Goal: Task Accomplishment & Management: Complete application form

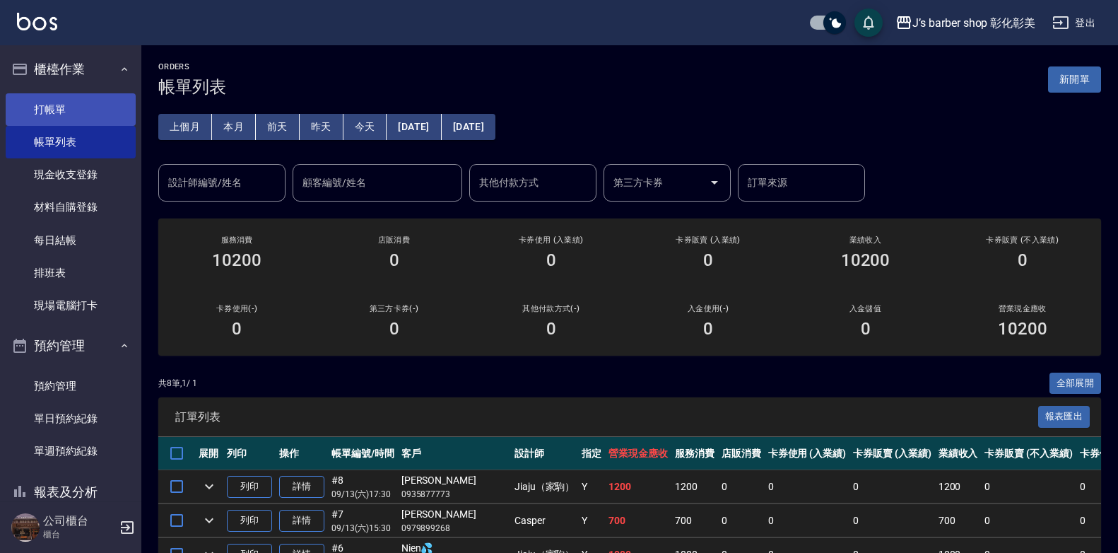
click at [86, 100] on link "打帳單" at bounding box center [71, 109] width 130 height 33
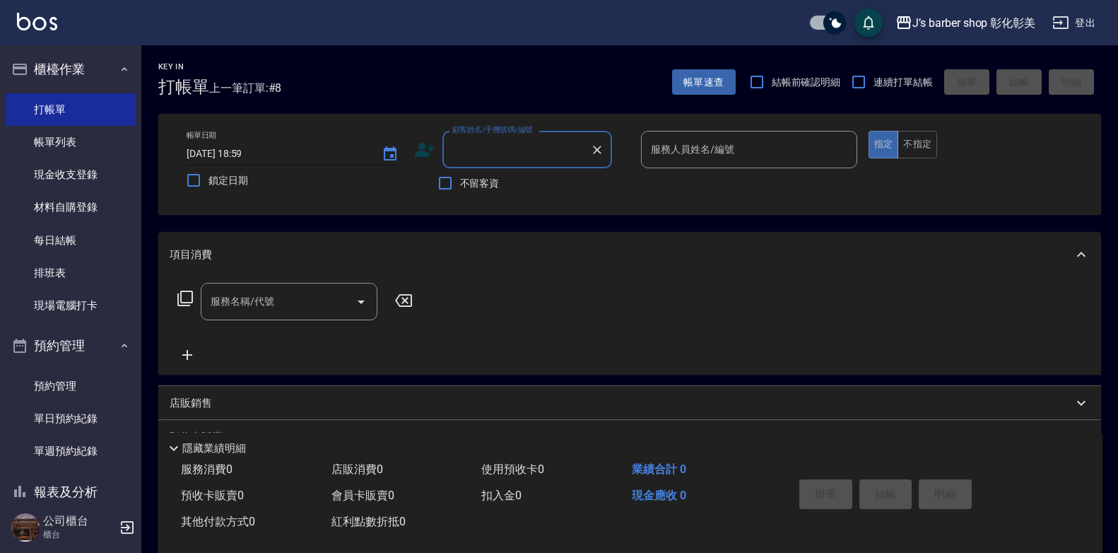
click at [259, 152] on input "[DATE] 18:59" at bounding box center [277, 153] width 181 height 23
type input "[DATE] 18:30"
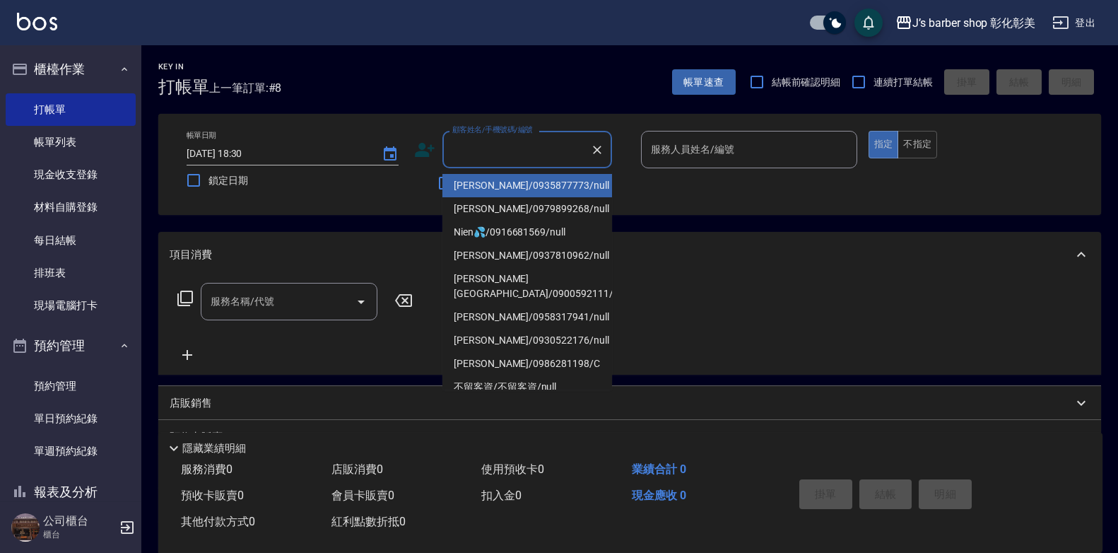
click at [514, 149] on input "顧客姓名/手機號碼/編號" at bounding box center [517, 149] width 136 height 25
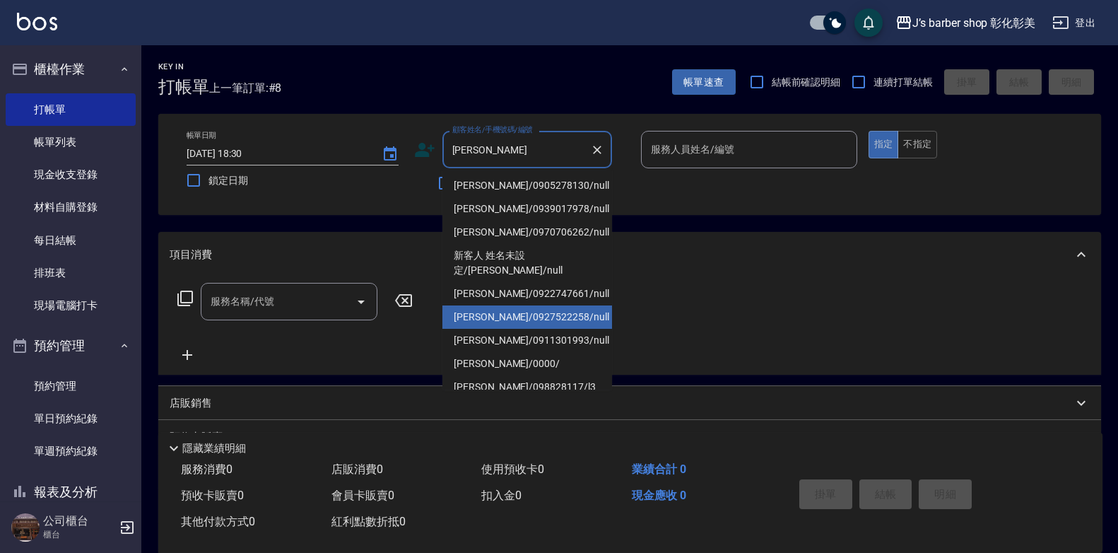
click at [546, 305] on li "[PERSON_NAME]/0927522258/null" at bounding box center [527, 316] width 170 height 23
click at [546, 299] on div "服務名稱/代號 服務名稱/代號" at bounding box center [629, 326] width 943 height 98
type input "[PERSON_NAME]/0927522258/null"
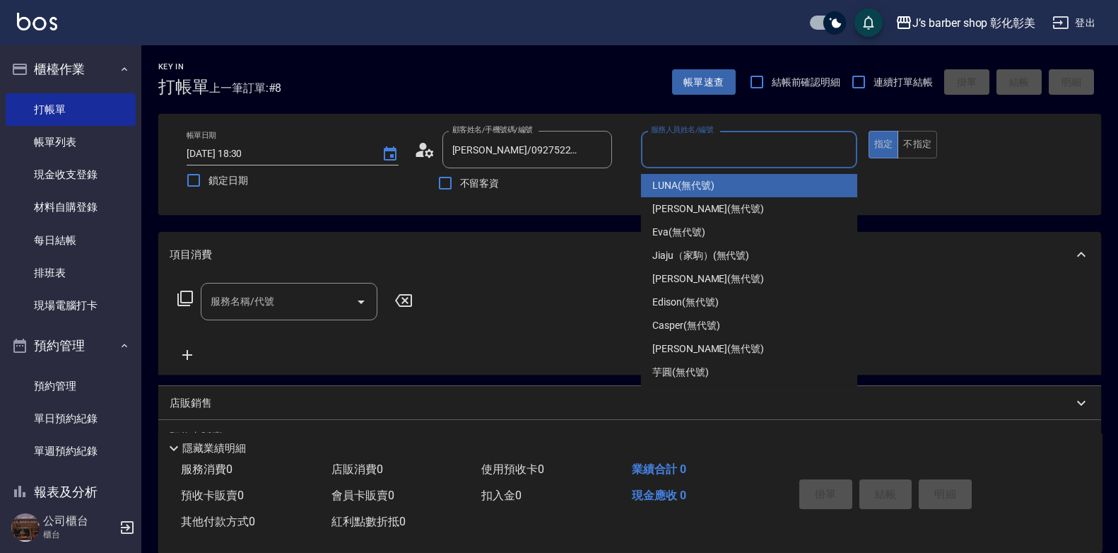
drag, startPoint x: 546, startPoint y: 299, endPoint x: 736, endPoint y: 152, distance: 240.9
click at [736, 152] on input "服務人員姓名/編號" at bounding box center [749, 149] width 204 height 25
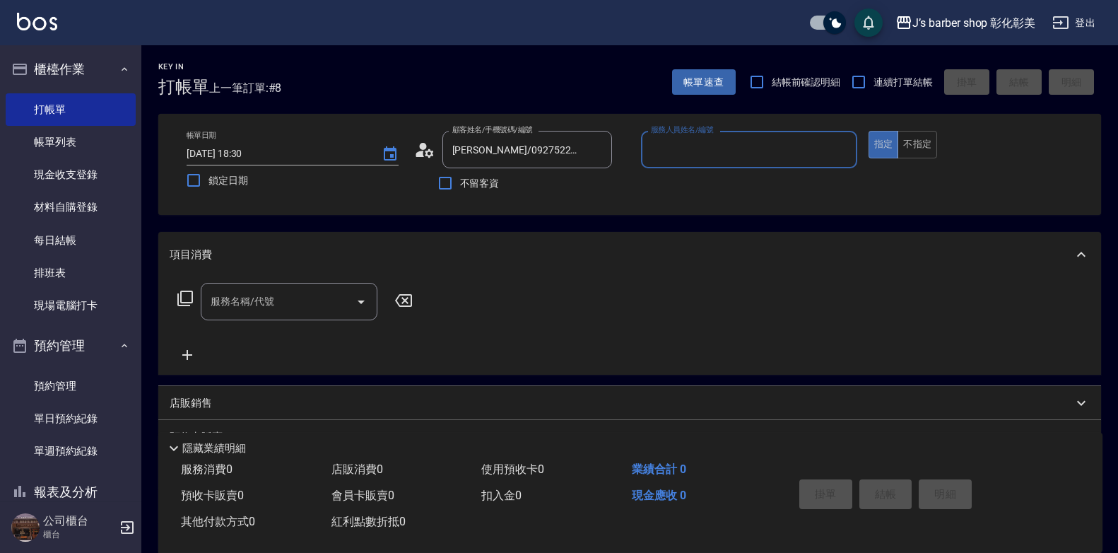
click at [736, 152] on input "服務人員姓名/編號" at bounding box center [749, 149] width 204 height 25
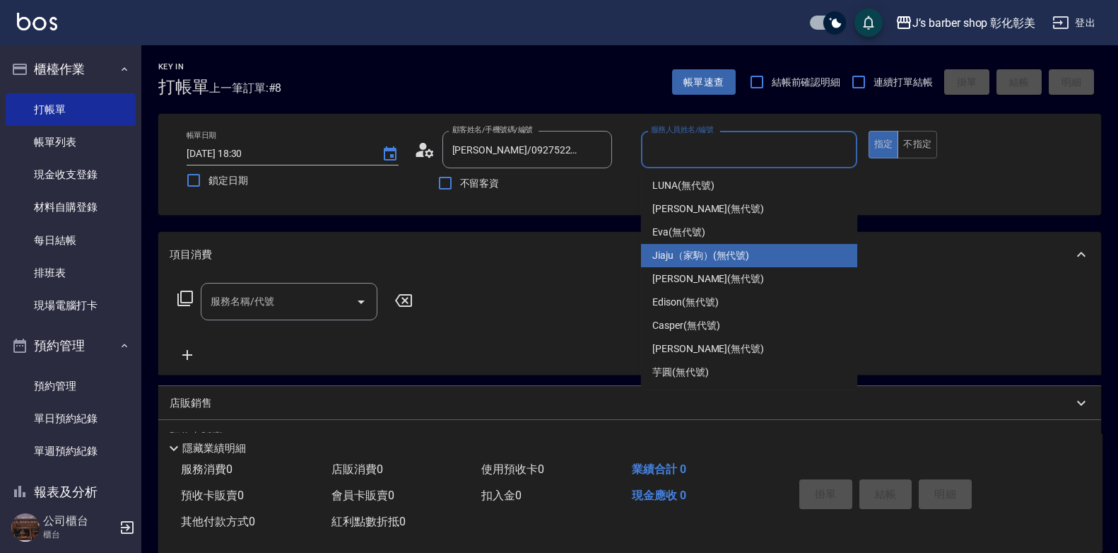
click at [715, 254] on span "Jiaju（家駒） (無代號)" at bounding box center [700, 255] width 97 height 15
type input "Jiaju（家駒）(無代號)"
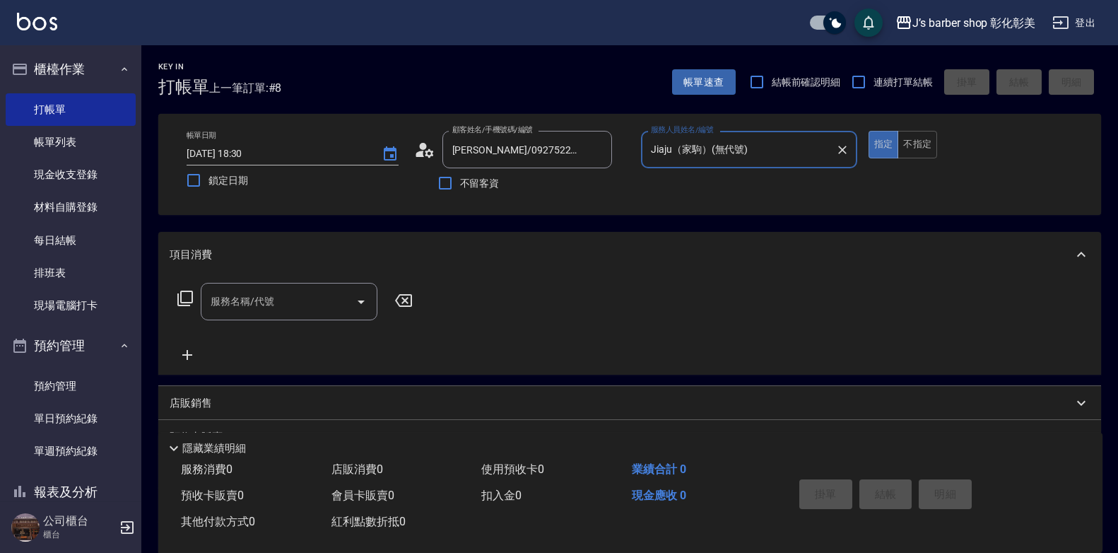
click at [256, 308] on div "服務名稱/代號 服務名稱/代號" at bounding box center [289, 301] width 177 height 37
click at [256, 308] on input "服務名稱/代號" at bounding box center [278, 301] width 143 height 25
click at [270, 307] on input "服務名稱/代號" at bounding box center [278, 301] width 143 height 25
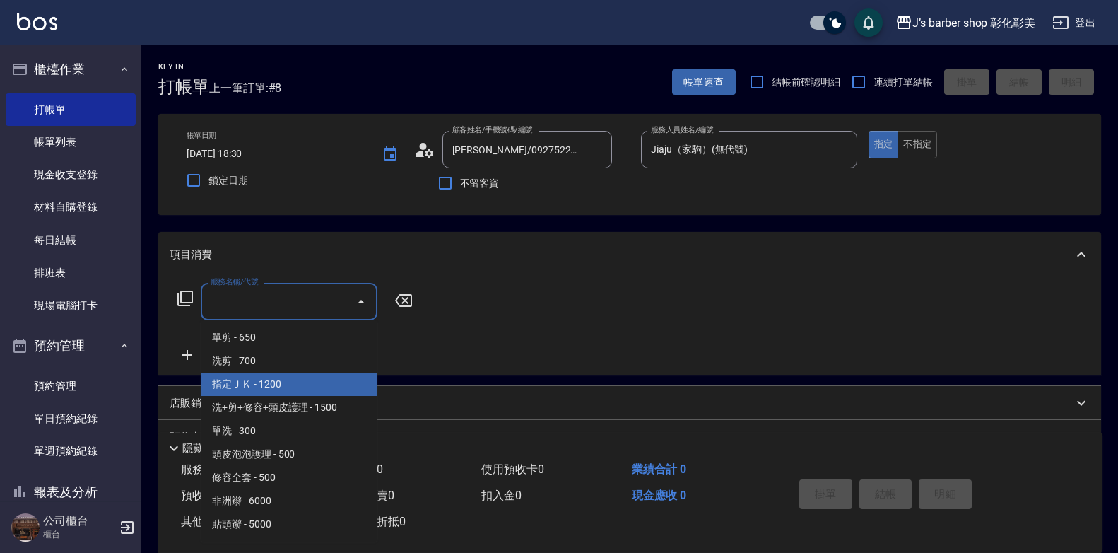
click at [301, 394] on span "指定ＪＫ - 1200" at bounding box center [289, 383] width 177 height 23
type input "指定ＪＫ(102)"
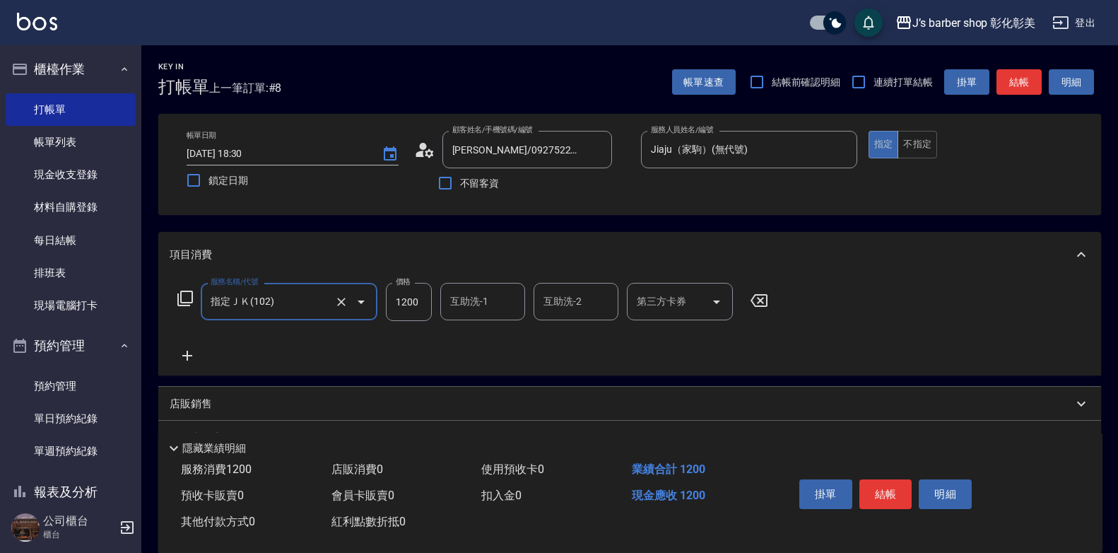
click at [401, 304] on input "1200" at bounding box center [409, 302] width 46 height 38
type input "700"
click at [461, 294] on div "互助洗-1 互助洗-1" at bounding box center [482, 301] width 85 height 37
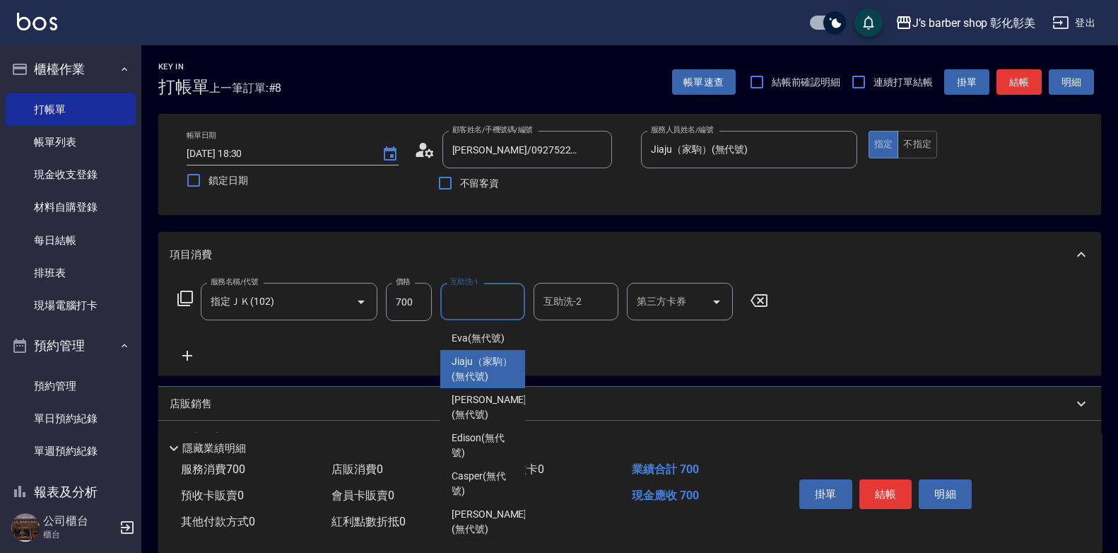
scroll to position [119, 0]
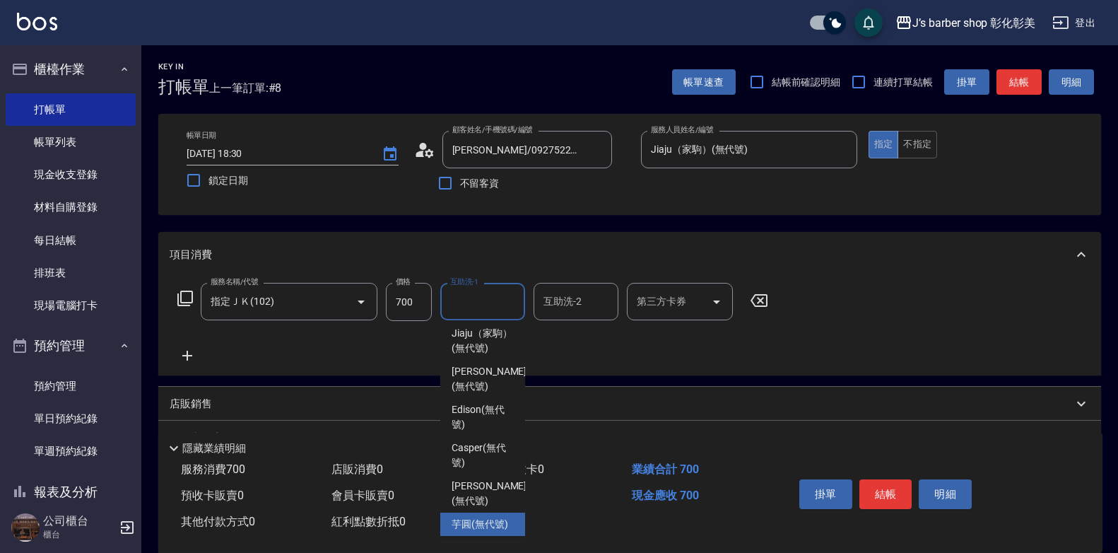
click at [488, 517] on span "芋圓 (無代號)" at bounding box center [480, 524] width 57 height 15
click at [488, 505] on div "扣入金 0" at bounding box center [551, 496] width 151 height 26
type input "芋圓(無代號)"
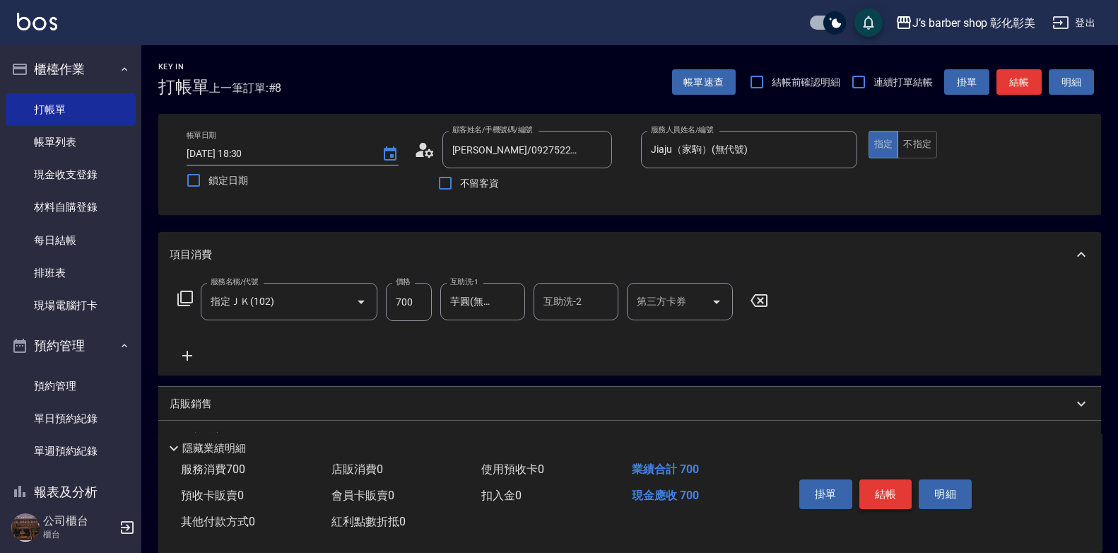
click at [879, 490] on button "結帳" at bounding box center [885, 494] width 53 height 30
click at [879, 490] on div "掛單 結帳 明細" at bounding box center [886, 495] width 184 height 45
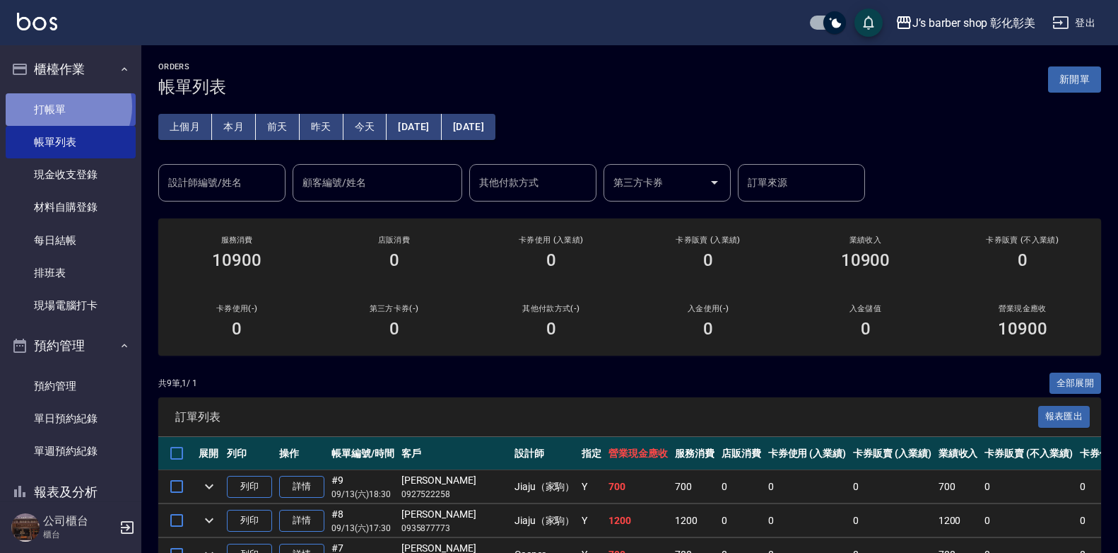
click at [68, 106] on link "打帳單" at bounding box center [71, 109] width 130 height 33
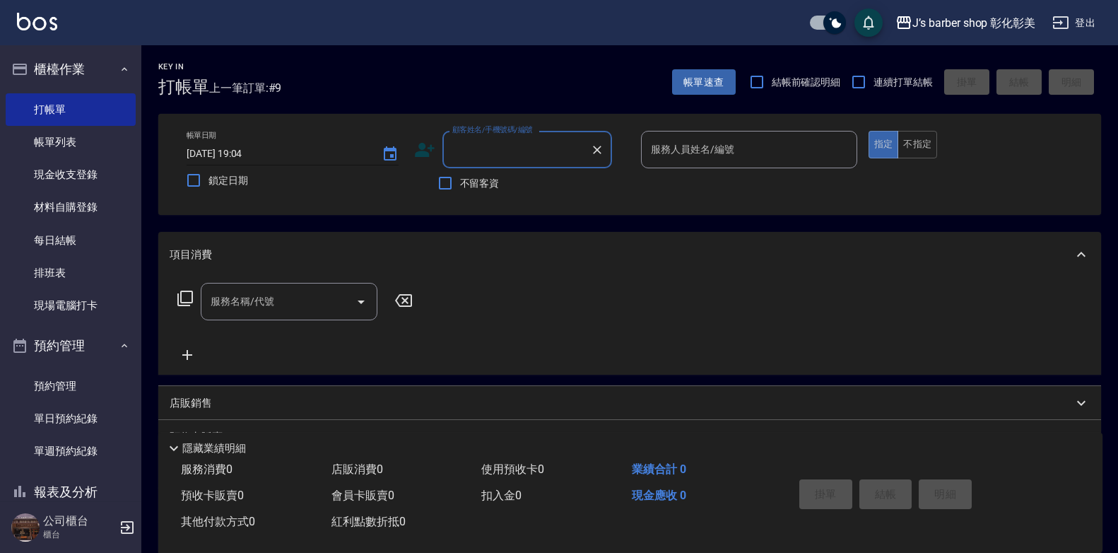
click at [244, 154] on input "[DATE] 19:04" at bounding box center [277, 153] width 181 height 23
type input "[DATE] 17:00"
click at [476, 153] on div "顧客姓名/手機號碼/編號 顧客姓名/手機號碼/編號" at bounding box center [527, 149] width 170 height 37
click at [476, 153] on input "顧客姓名/手機號碼/編號" at bounding box center [517, 149] width 136 height 25
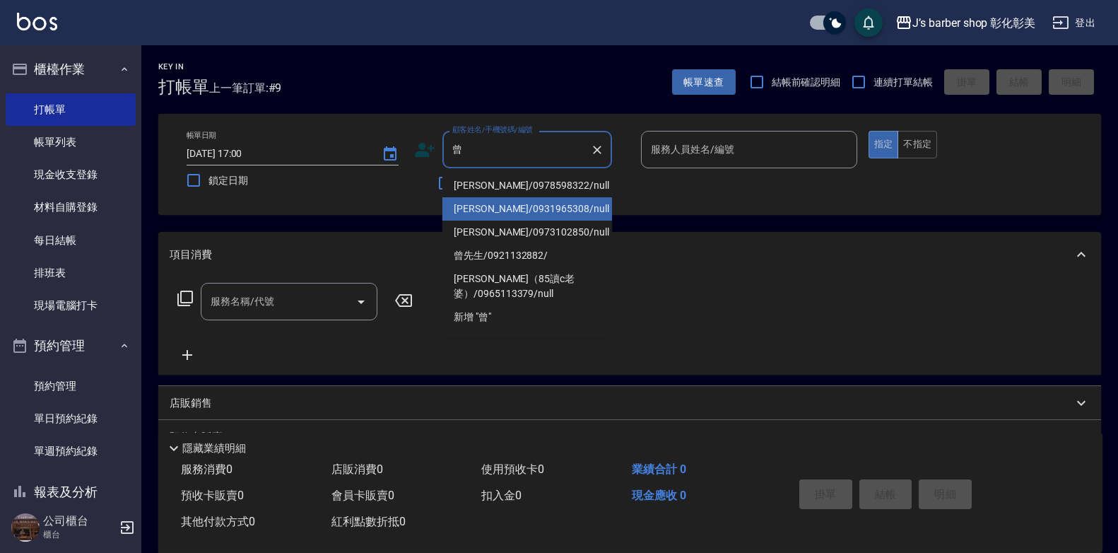
click at [522, 200] on li "[PERSON_NAME]/0931965308/null" at bounding box center [527, 208] width 170 height 23
type input "[PERSON_NAME]/0931965308/null"
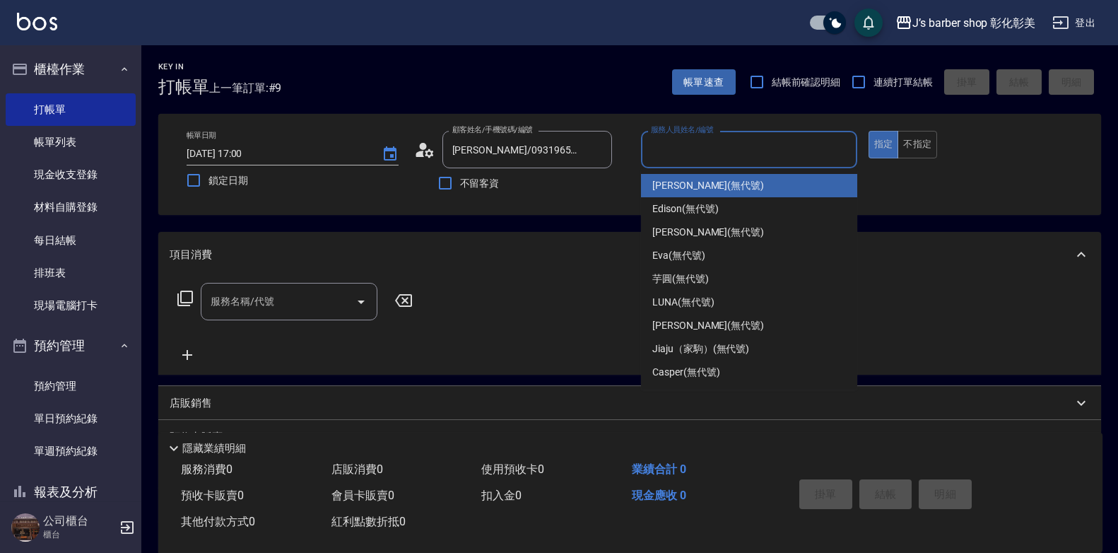
click at [648, 141] on input "服務人員姓名/編號" at bounding box center [749, 149] width 204 height 25
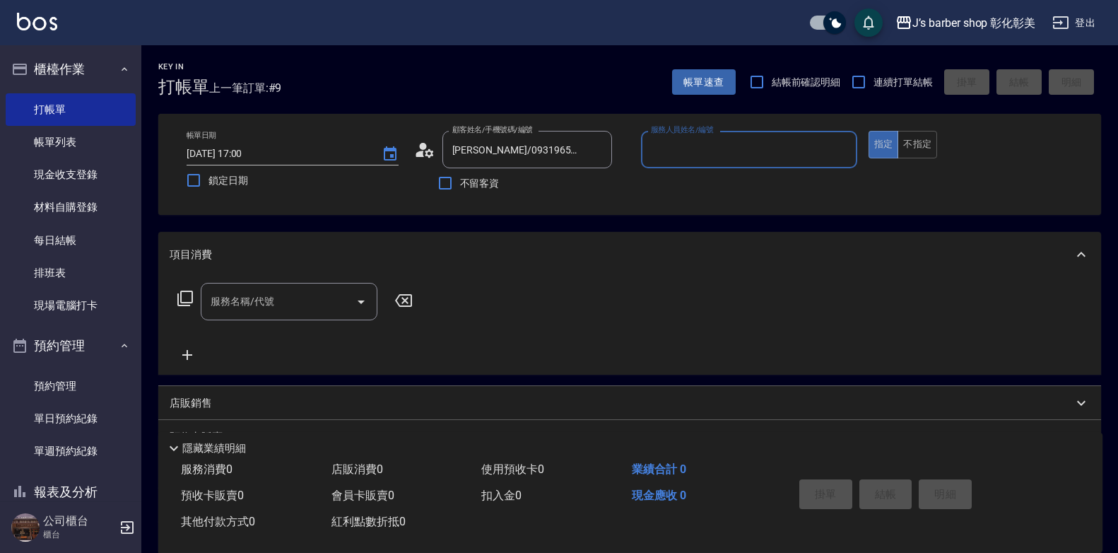
click at [685, 153] on input "服務人員姓名/編號" at bounding box center [749, 149] width 204 height 25
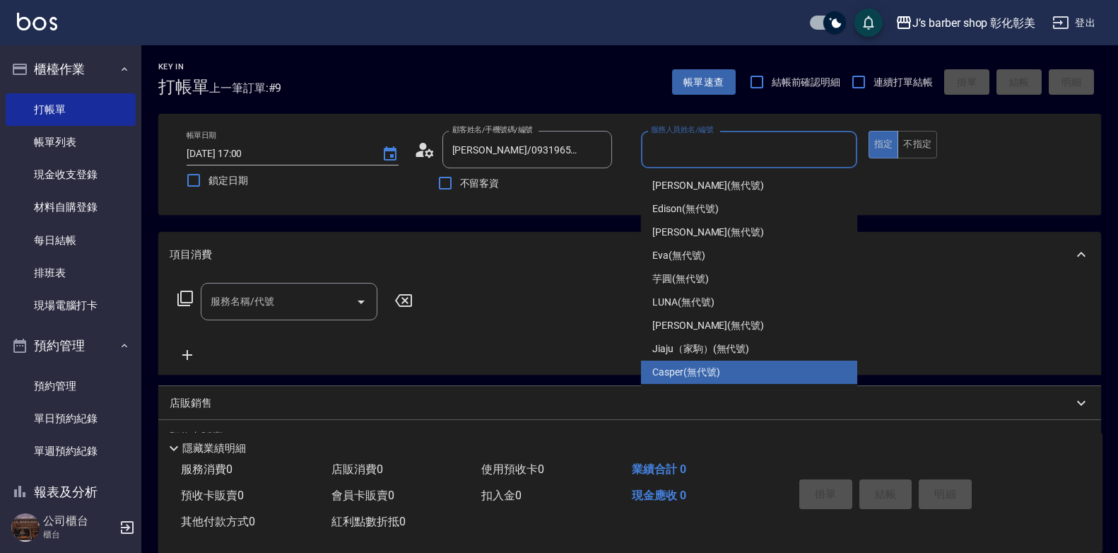
click at [672, 368] on span "Casper (無代號)" at bounding box center [685, 372] width 67 height 15
type input "Casper(無代號)"
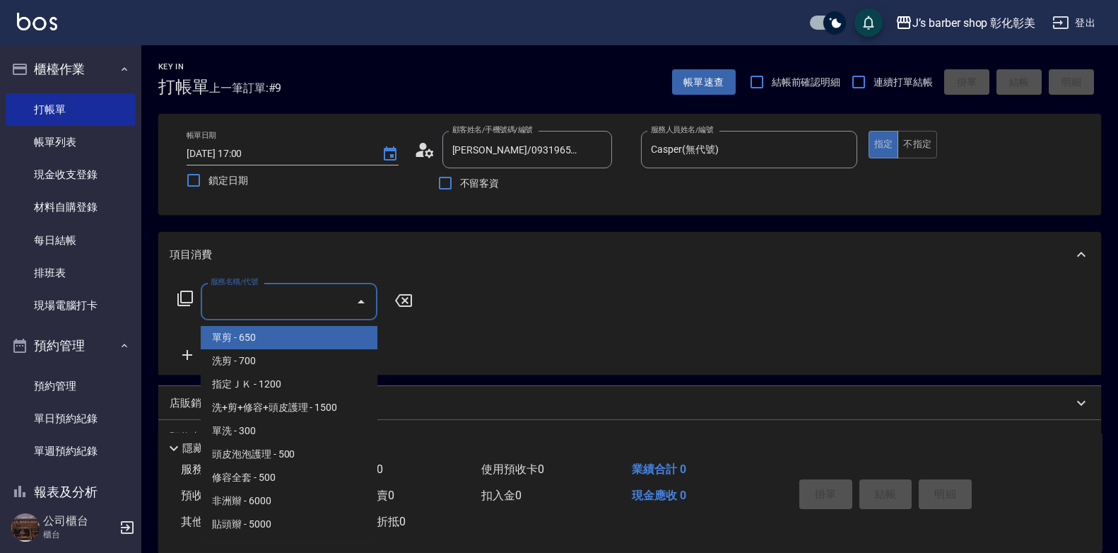
click at [283, 303] on input "服務名稱/代號" at bounding box center [278, 301] width 143 height 25
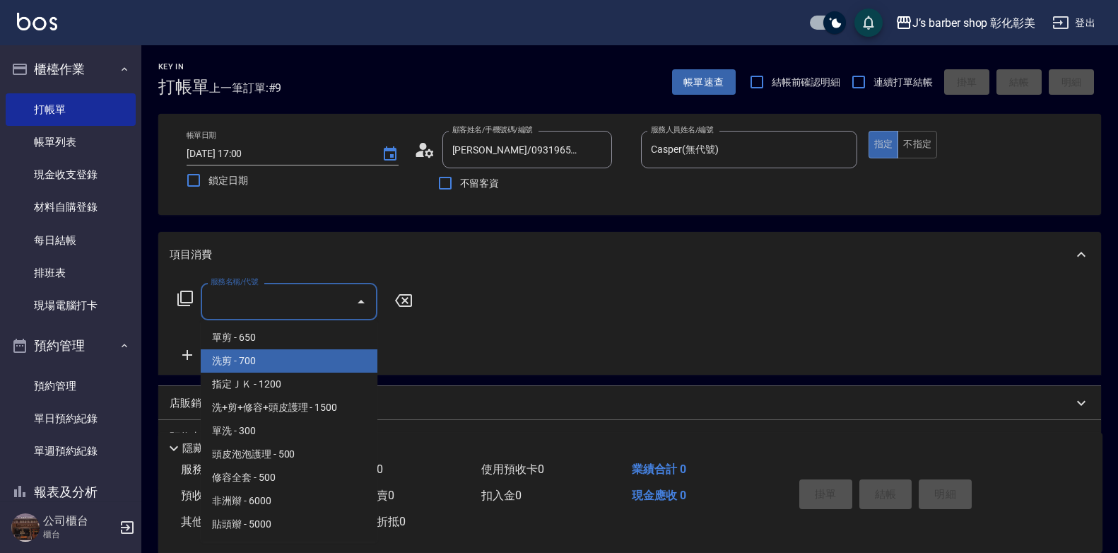
click at [279, 367] on span "洗剪 - 700" at bounding box center [289, 360] width 177 height 23
type input "洗剪(101)"
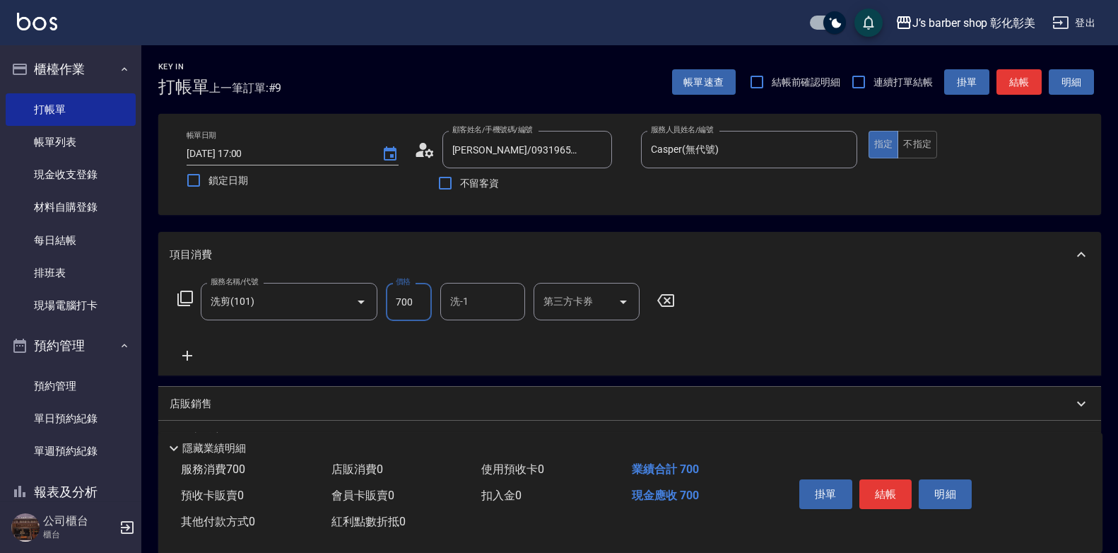
click at [412, 301] on input "700" at bounding box center [409, 302] width 46 height 38
type input "600"
click at [896, 490] on button "結帳" at bounding box center [885, 494] width 53 height 30
click at [896, 490] on div "掛單 結帳 明細" at bounding box center [886, 495] width 184 height 45
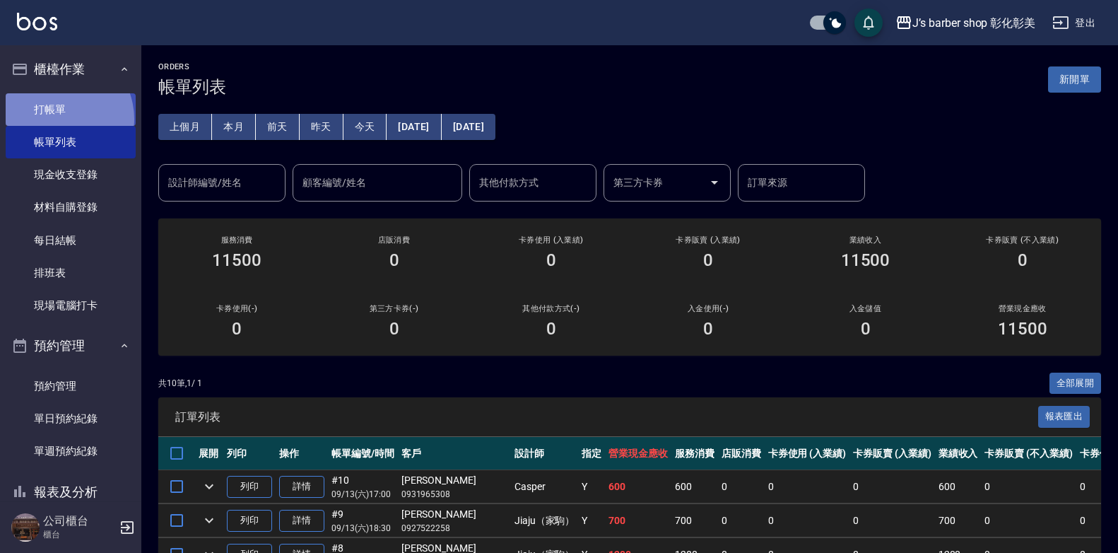
click at [55, 119] on link "打帳單" at bounding box center [71, 109] width 130 height 33
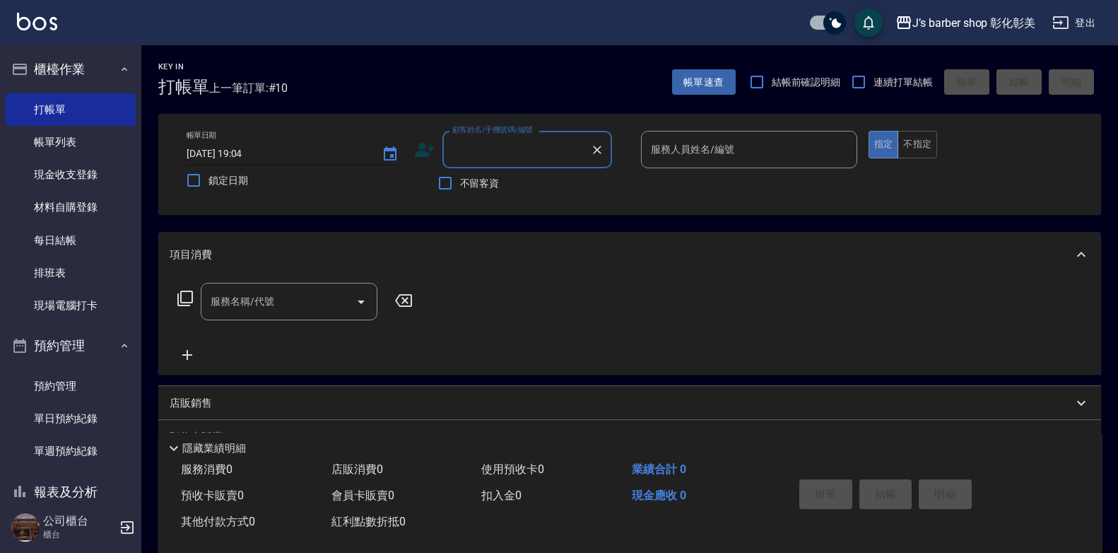
click at [246, 153] on input "[DATE] 19:04" at bounding box center [277, 153] width 181 height 23
click at [247, 153] on input "0018/09/13 19:04" at bounding box center [277, 153] width 181 height 23
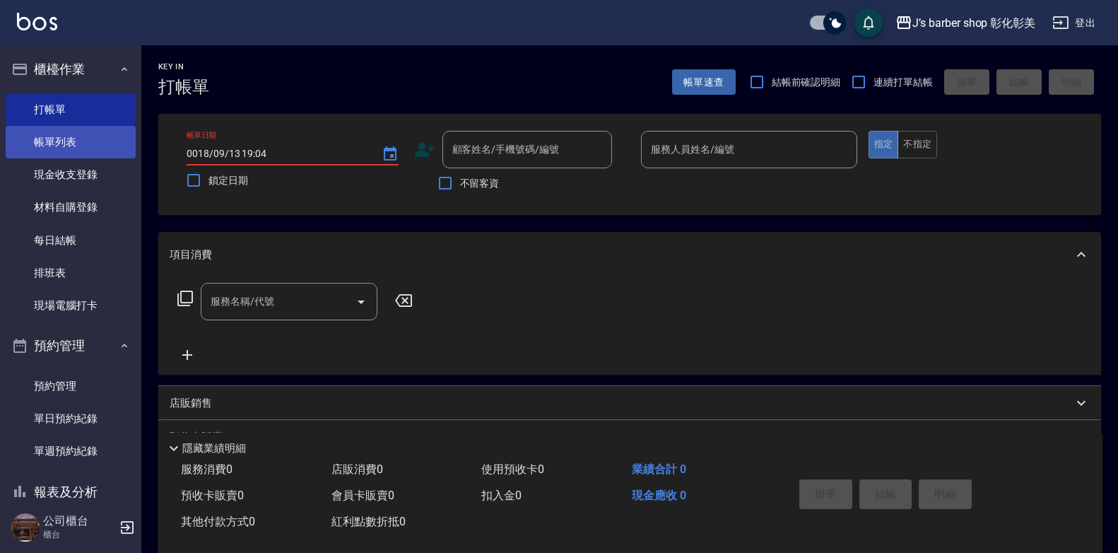
type input "0018/09/13 19:04"
click at [82, 127] on link "帳單列表" at bounding box center [71, 142] width 130 height 33
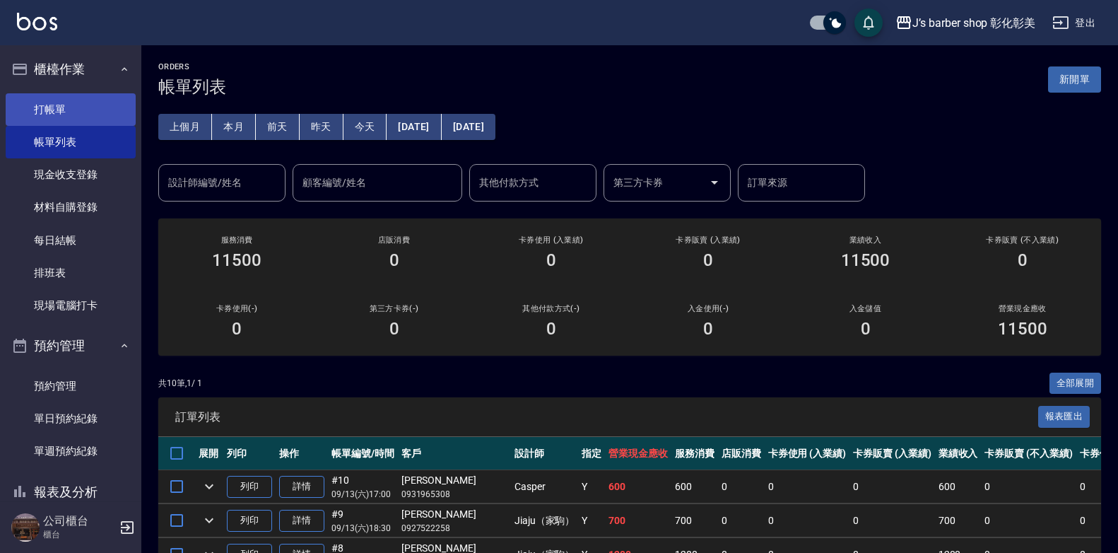
click at [78, 110] on link "打帳單" at bounding box center [71, 109] width 130 height 33
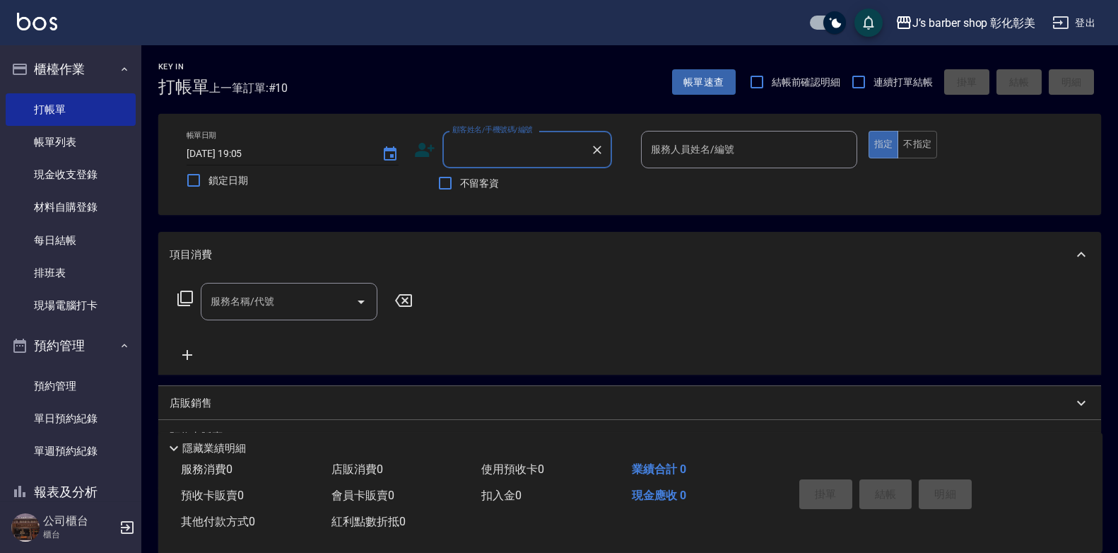
click at [249, 151] on input "[DATE] 19:05" at bounding box center [277, 153] width 181 height 23
type input "[DATE] 18:00"
click at [509, 143] on div "顧客姓名/手機號碼/編號 顧客姓名/手機號碼/編號" at bounding box center [527, 149] width 170 height 37
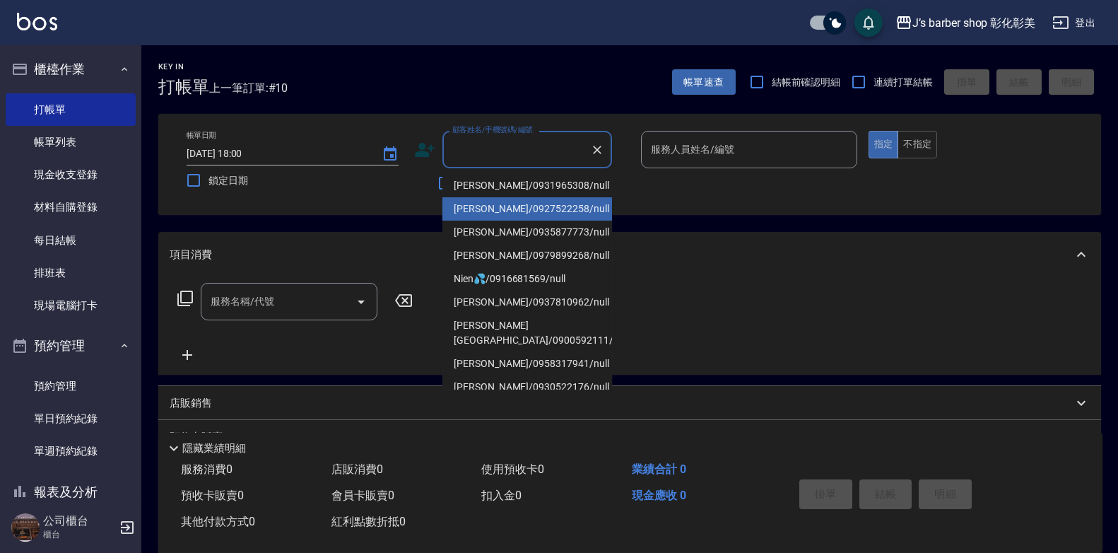
click at [436, 202] on div "帳單日期 [DATE] 18:00 鎖定日期 顧客姓名/手機號碼/編號 顧客姓名/手機號碼/編號 不留客資 服務人員姓名/編號 服務人員姓名/編號 指定 不指定" at bounding box center [629, 164] width 943 height 101
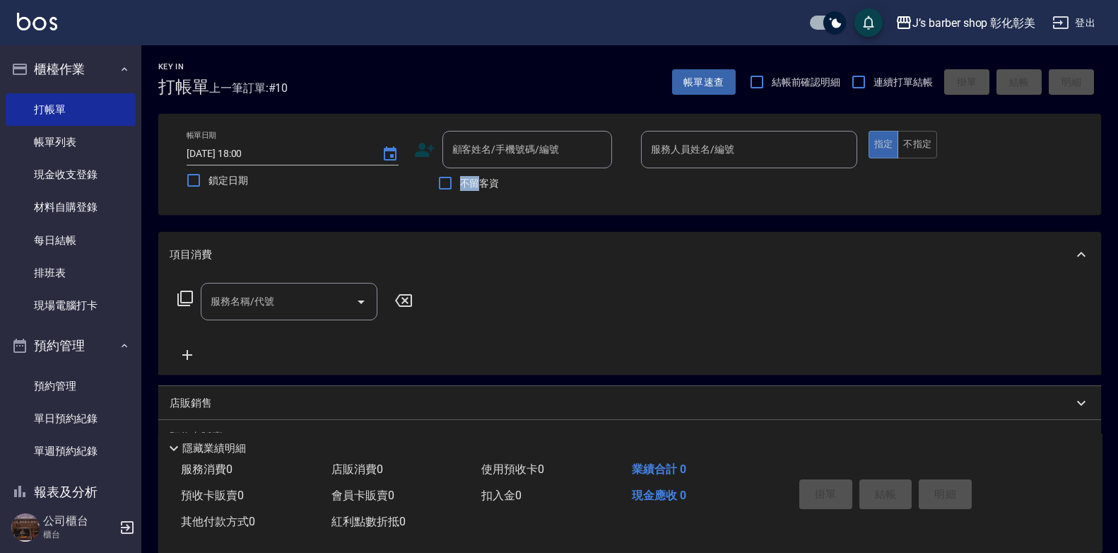
click at [442, 187] on input "不留客資" at bounding box center [445, 183] width 30 height 30
checkbox input "true"
click at [912, 143] on button "不指定" at bounding box center [917, 145] width 40 height 28
click at [771, 142] on input "服務人員姓名/編號" at bounding box center [749, 149] width 204 height 25
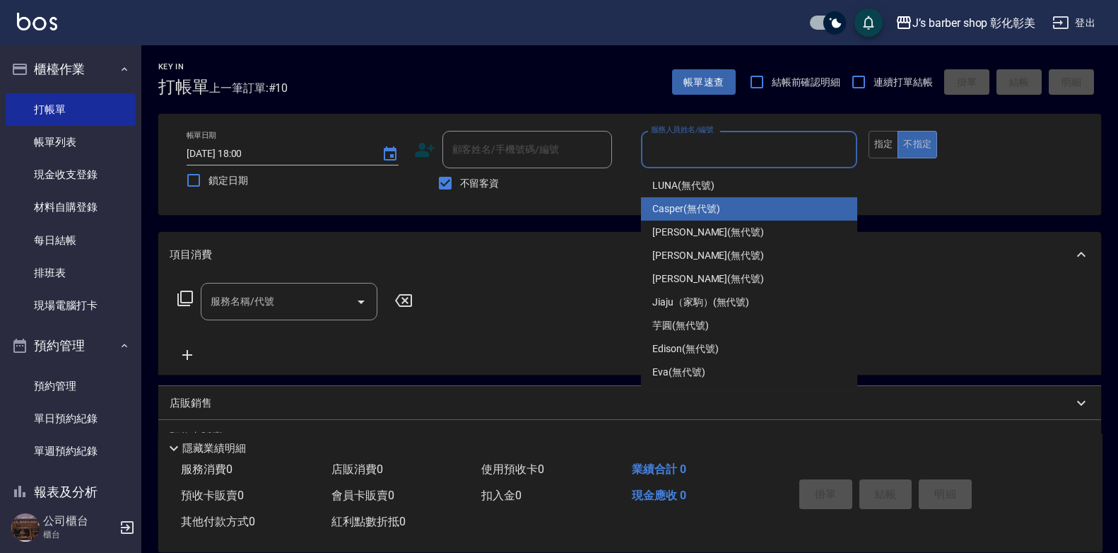
click at [704, 213] on span "Casper (無代號)" at bounding box center [685, 208] width 67 height 15
type input "Casper(無代號)"
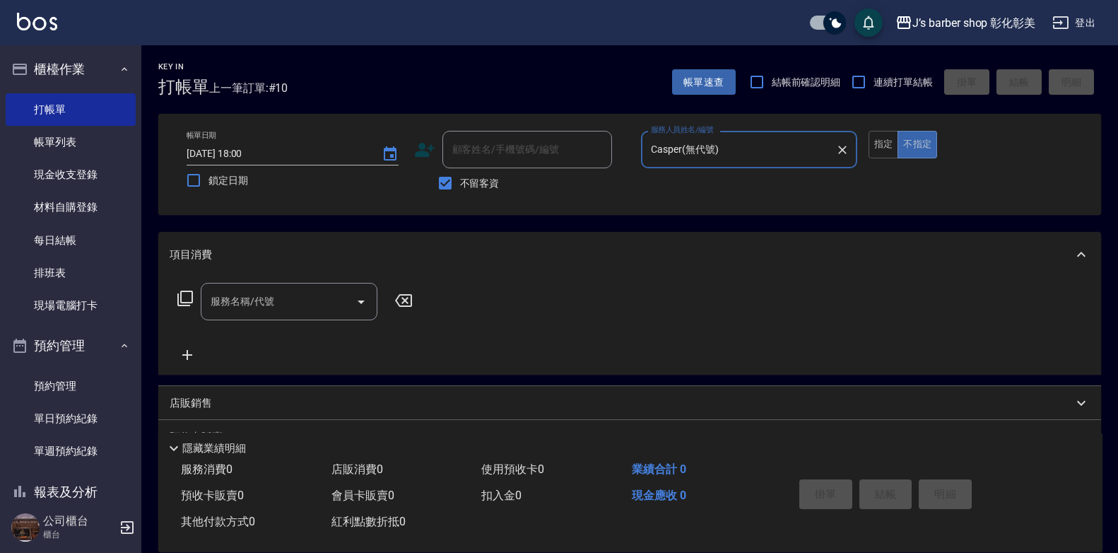
click at [300, 310] on input "服務名稱/代號" at bounding box center [278, 301] width 143 height 25
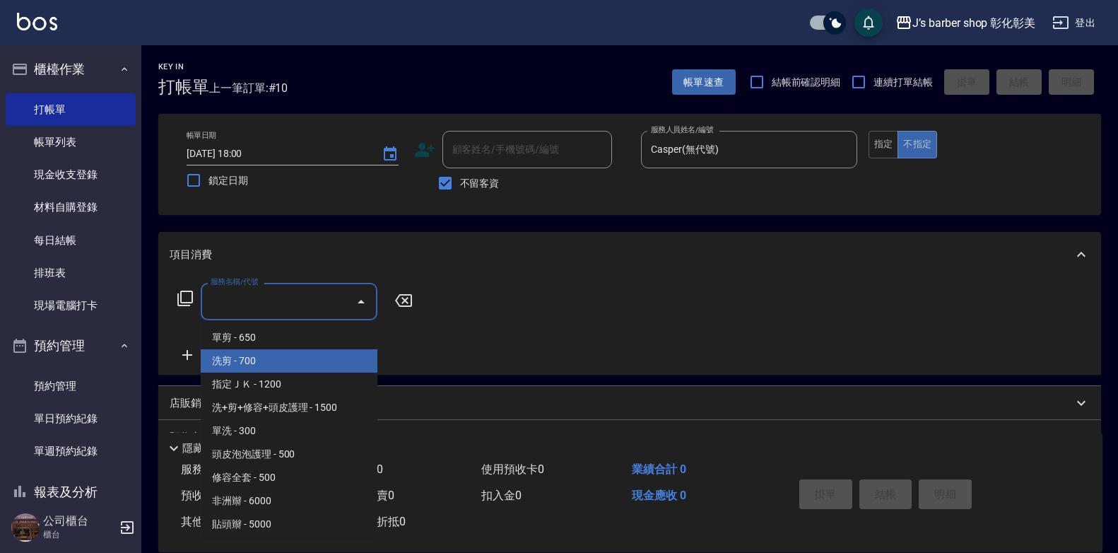
click at [298, 353] on span "洗剪 - 700" at bounding box center [289, 360] width 177 height 23
type input "洗剪(101)"
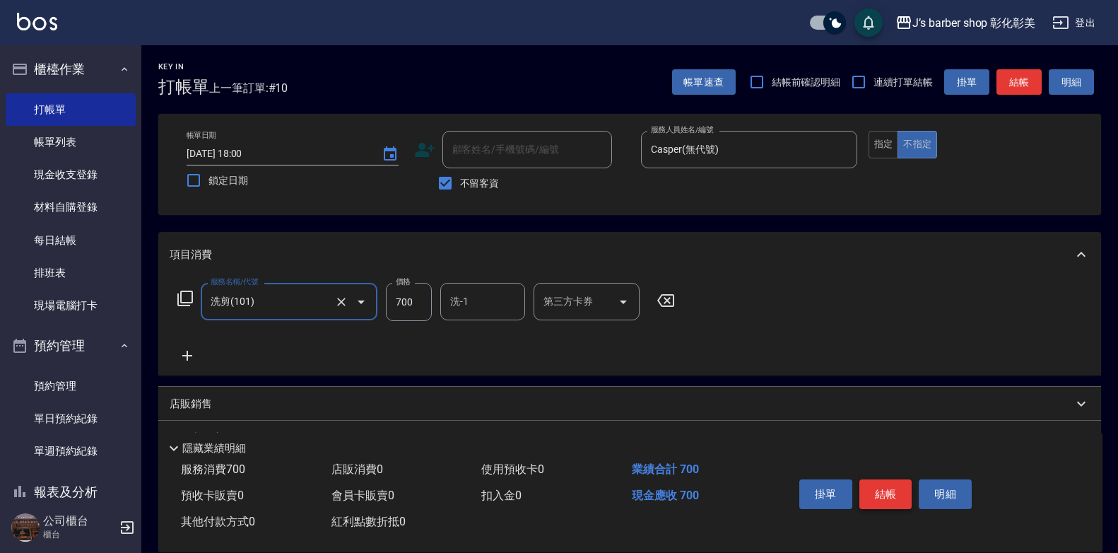
click at [885, 479] on button "結帳" at bounding box center [885, 494] width 53 height 30
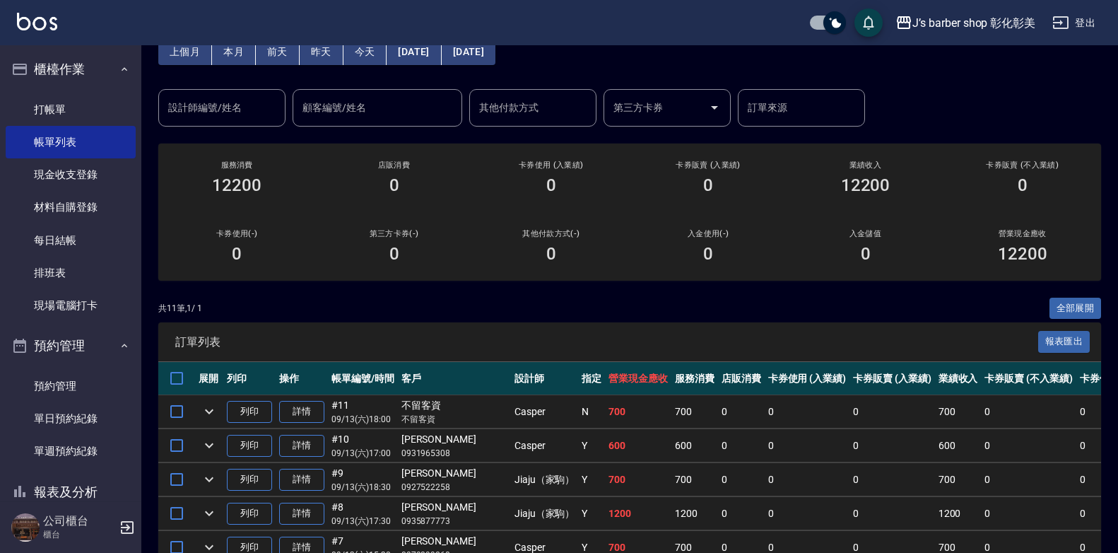
scroll to position [73, 0]
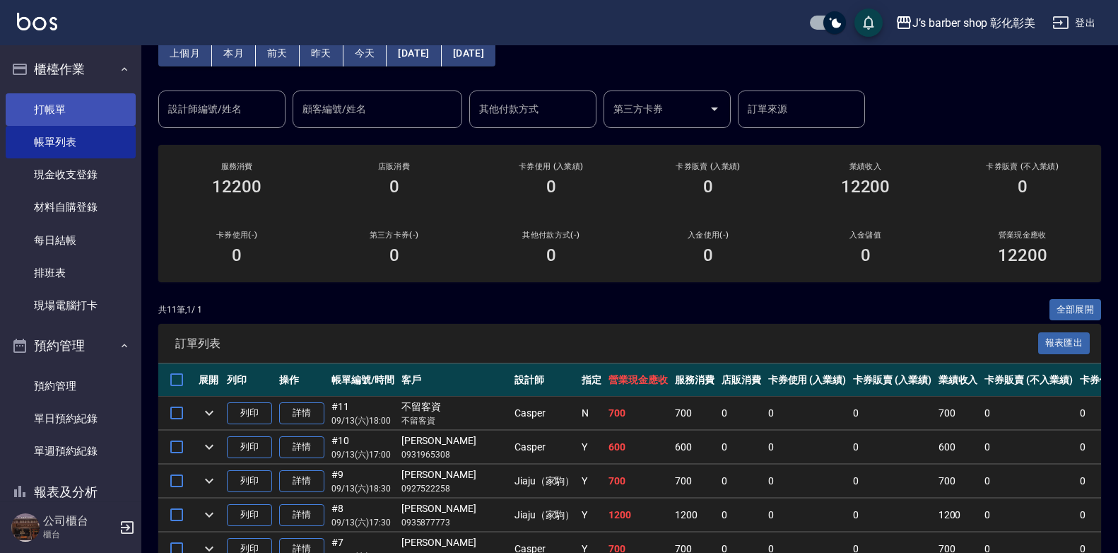
click at [68, 112] on link "打帳單" at bounding box center [71, 109] width 130 height 33
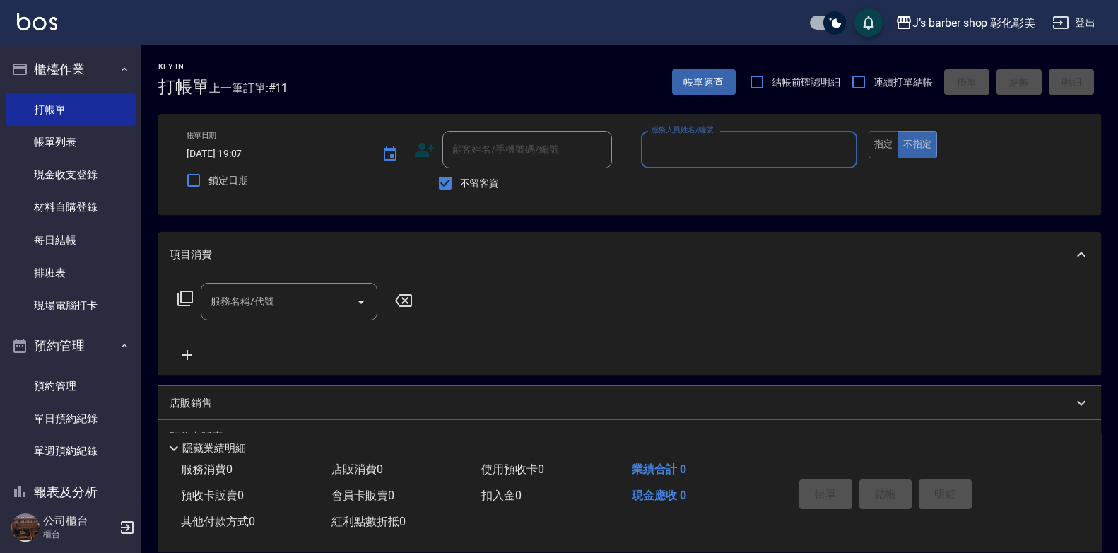
click at [250, 151] on input "[DATE] 19:07" at bounding box center [277, 153] width 181 height 23
type input "[DATE] 01:07"
type input "40"
click at [247, 152] on input "[DATE] 01:07" at bounding box center [277, 153] width 181 height 23
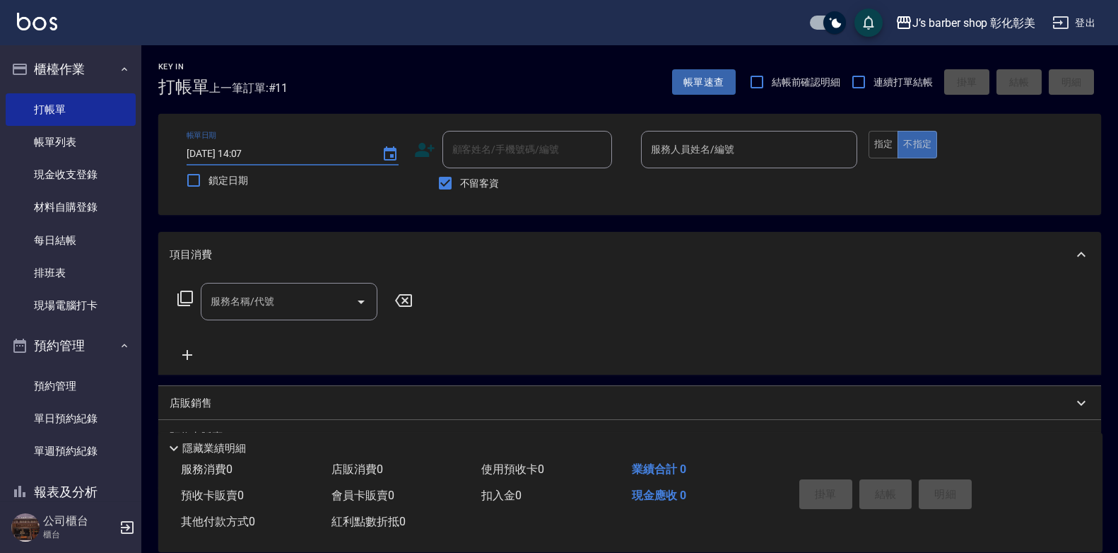
click at [260, 150] on input "[DATE] 14:07" at bounding box center [277, 153] width 181 height 23
type input "[DATE] 14:00"
click at [438, 183] on input "不留客資" at bounding box center [445, 183] width 30 height 30
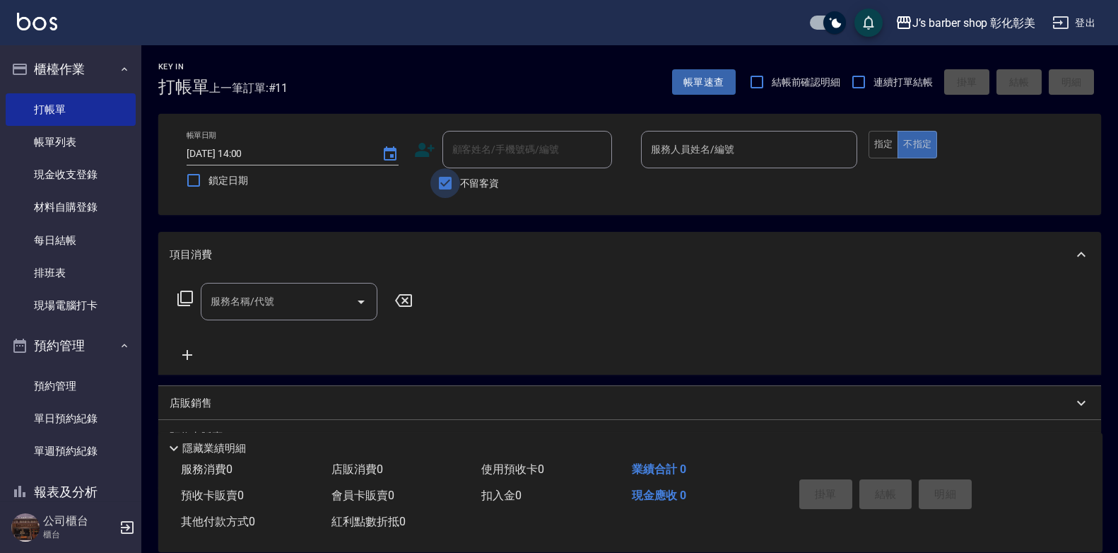
click at [441, 183] on input "不留客資" at bounding box center [445, 183] width 30 height 30
click at [449, 181] on input "不留客資" at bounding box center [445, 183] width 30 height 30
click at [449, 182] on input "不留客資" at bounding box center [445, 183] width 30 height 30
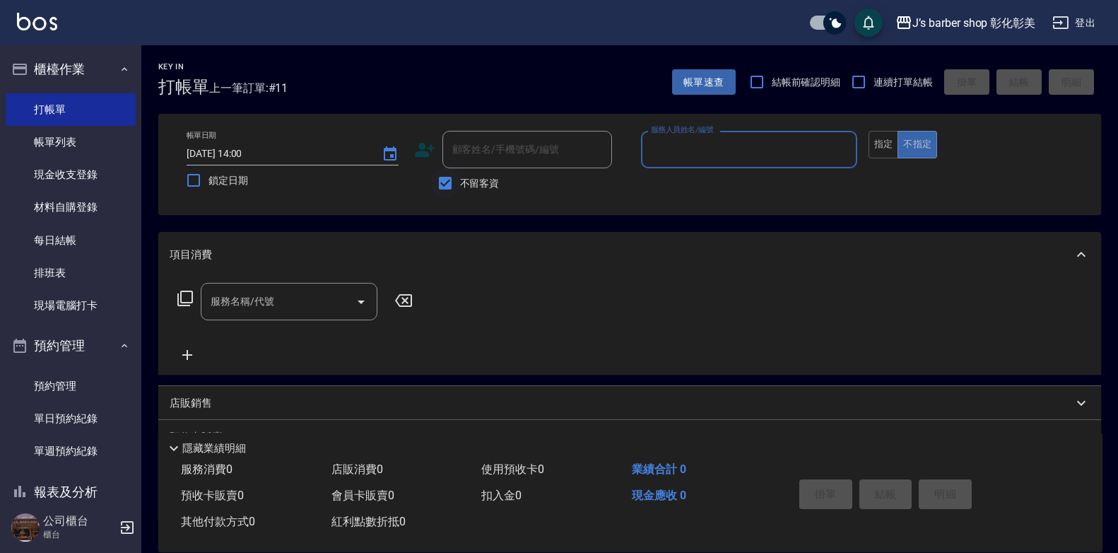
checkbox input "false"
click at [472, 160] on input "顧客姓名/手機號碼/編號" at bounding box center [517, 149] width 136 height 25
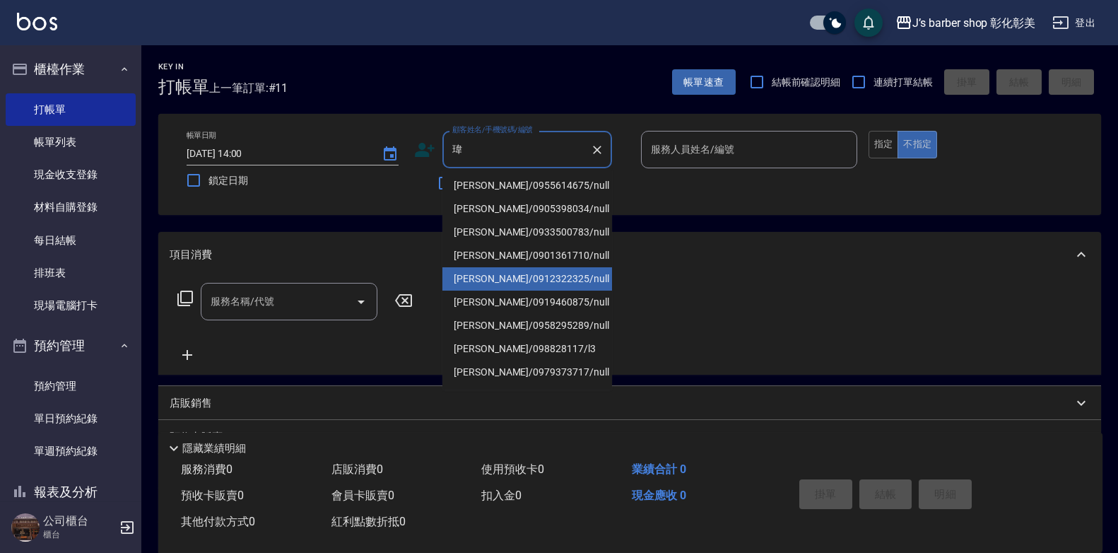
click at [536, 276] on li "[PERSON_NAME]/0912322325/null" at bounding box center [527, 278] width 170 height 23
click at [536, 276] on div "項目消費" at bounding box center [629, 254] width 943 height 45
type input "[PERSON_NAME]/0912322325/null"
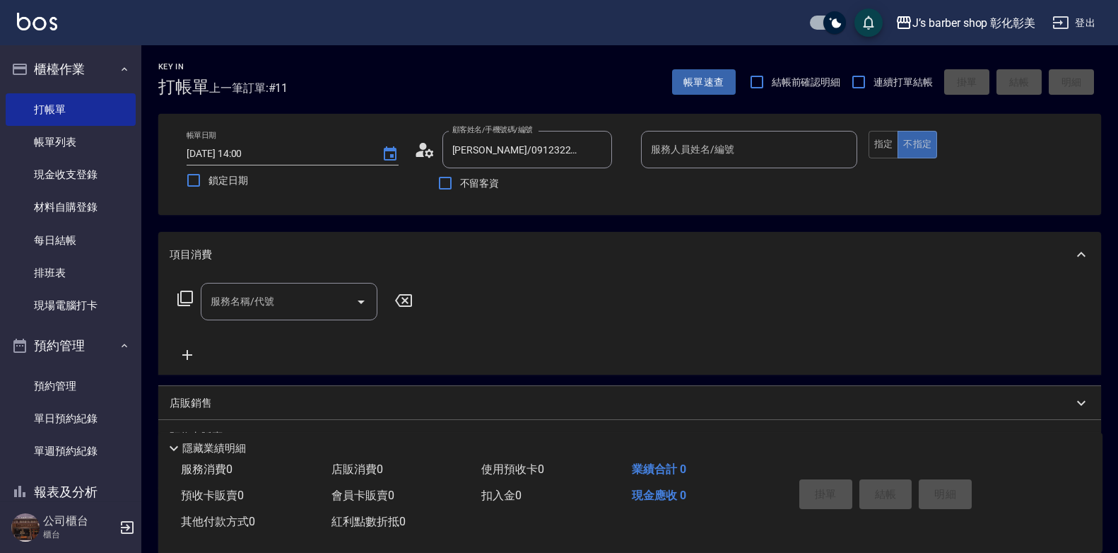
click at [719, 150] on div "服務人員姓名/編號 服務人員姓名/編號" at bounding box center [749, 149] width 216 height 37
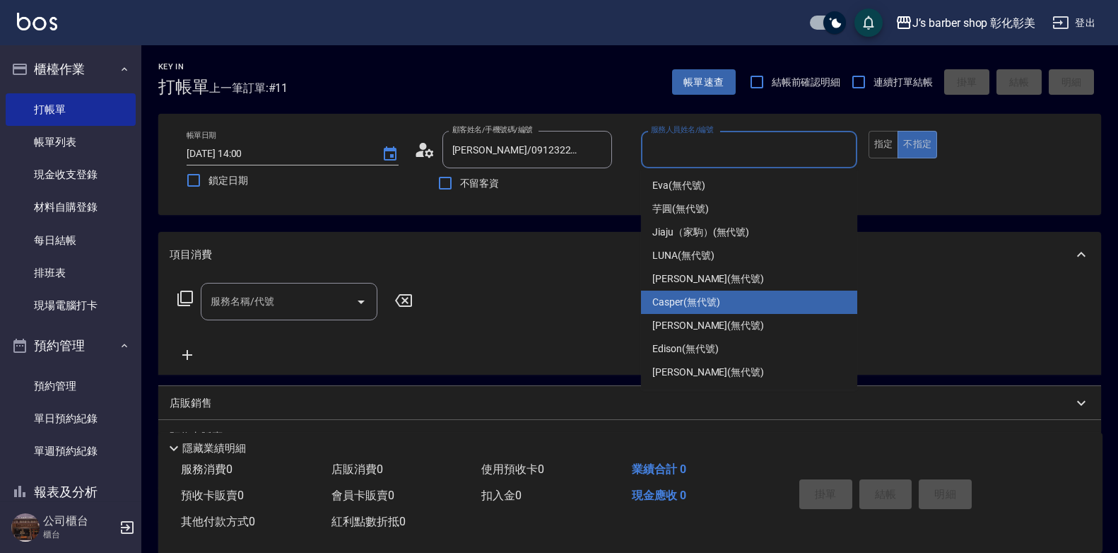
click at [687, 307] on span "Casper (無代號)" at bounding box center [685, 302] width 67 height 15
type input "Casper(無代號)"
click at [687, 307] on div "服務名稱/代號 服務名稱/代號" at bounding box center [629, 326] width 943 height 98
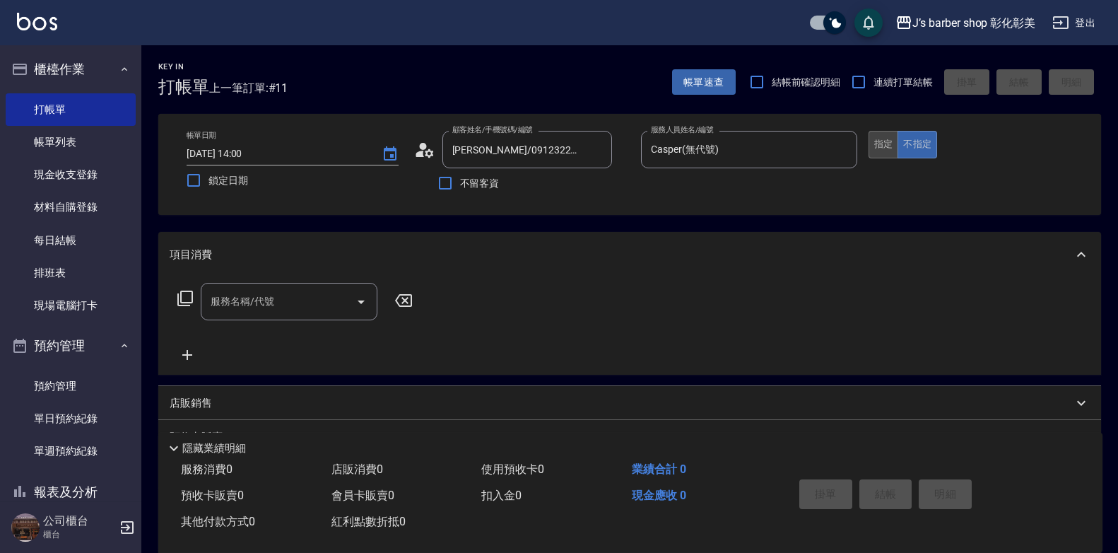
drag, startPoint x: 687, startPoint y: 307, endPoint x: 878, endPoint y: 137, distance: 255.8
click at [878, 137] on button "指定" at bounding box center [884, 145] width 30 height 28
click at [303, 293] on input "服務名稱/代號" at bounding box center [278, 301] width 143 height 25
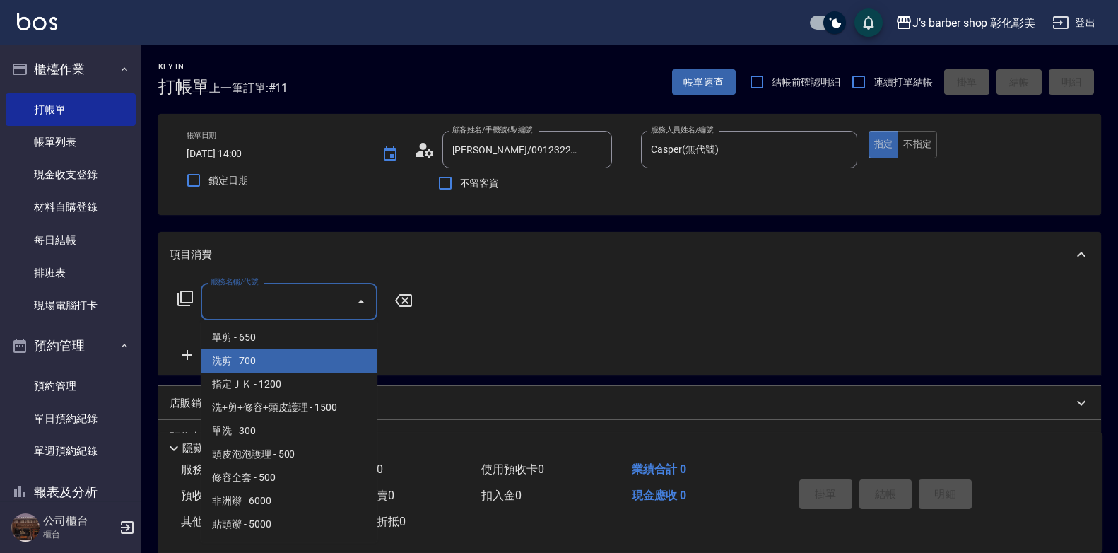
click at [280, 369] on span "洗剪 - 700" at bounding box center [289, 360] width 177 height 23
type input "洗剪(101)"
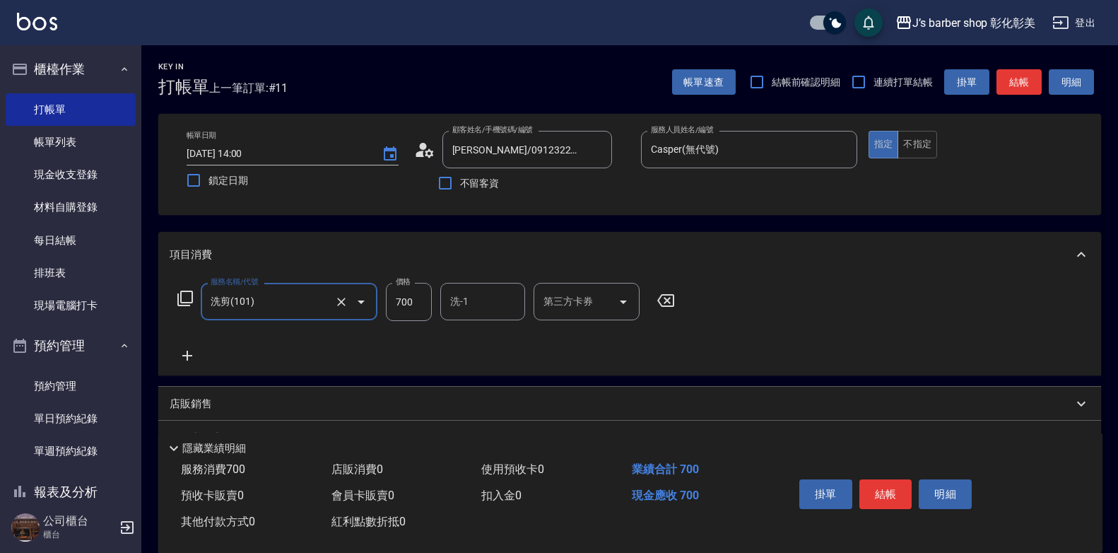
click at [401, 305] on input "700" at bounding box center [409, 302] width 46 height 38
type input "600"
click at [865, 487] on button "結帳" at bounding box center [885, 494] width 53 height 30
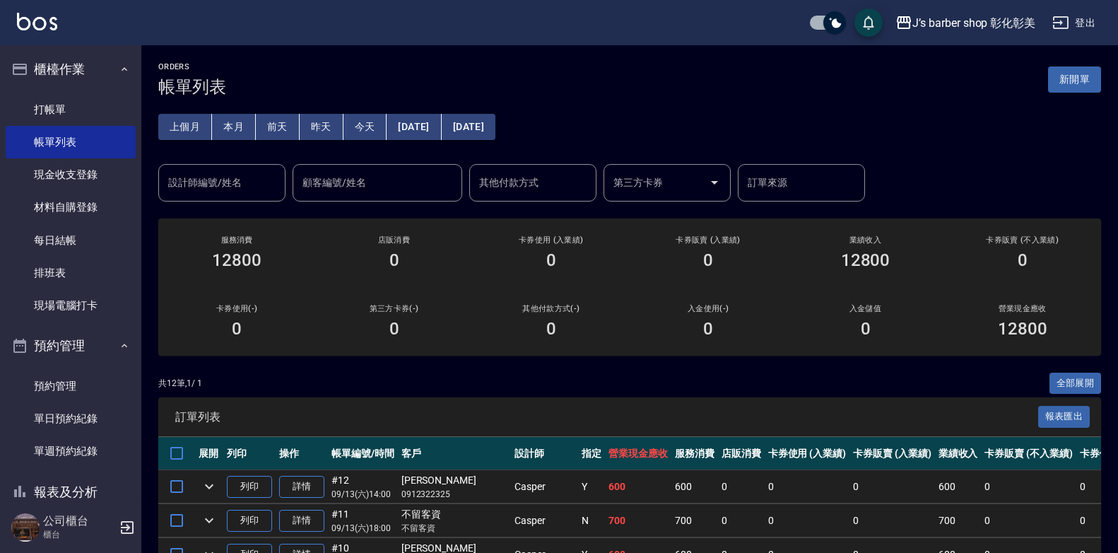
click at [223, 187] on div "設計師編號/姓名 設計師編號/姓名" at bounding box center [221, 182] width 127 height 37
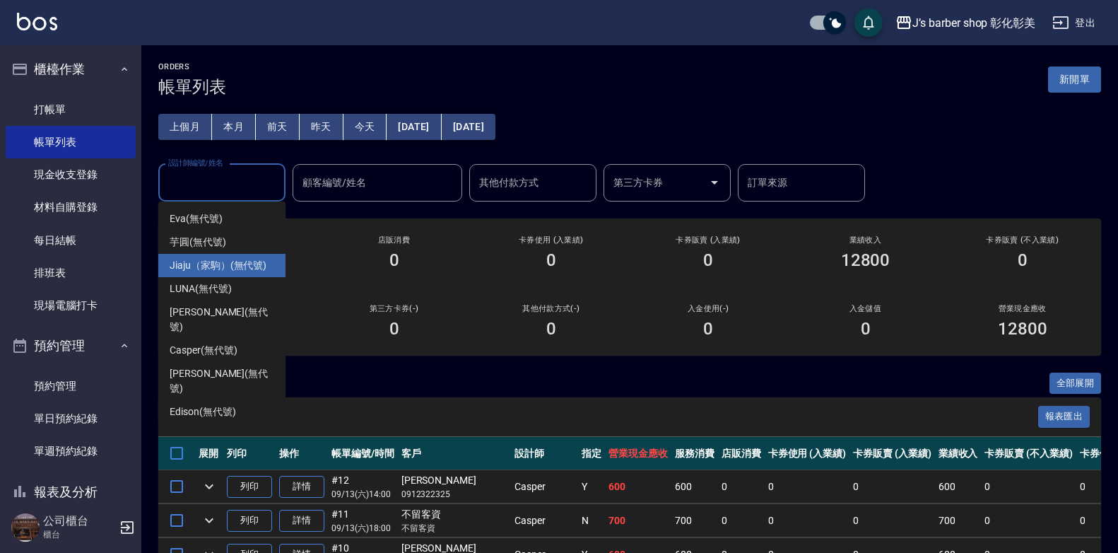
click at [206, 261] on span "Jiaju（家駒） (無代號)" at bounding box center [218, 265] width 97 height 15
type input "Jiaju（家駒）(無代號)"
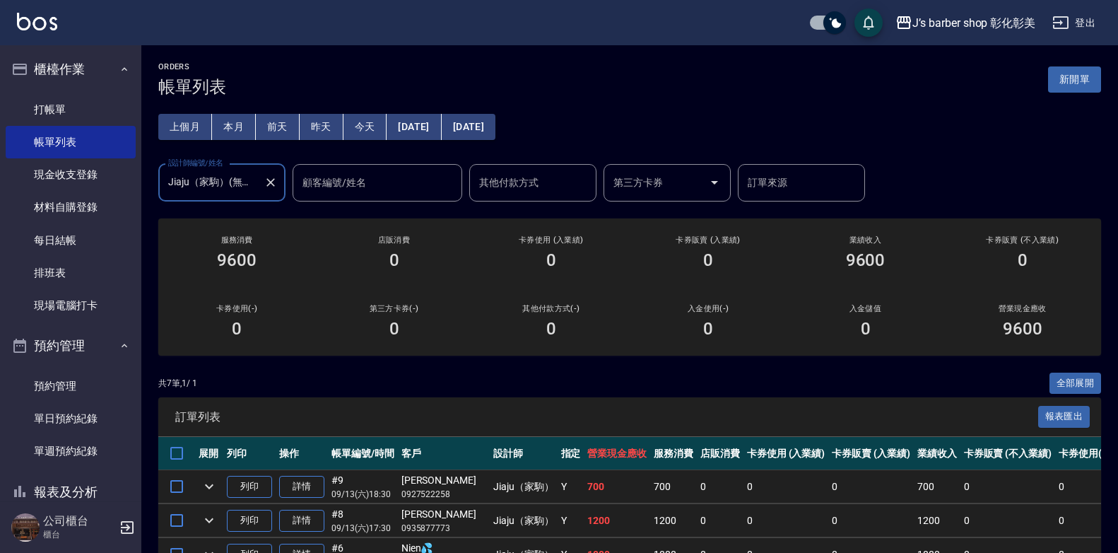
click at [266, 183] on icon "Clear" at bounding box center [271, 182] width 14 height 14
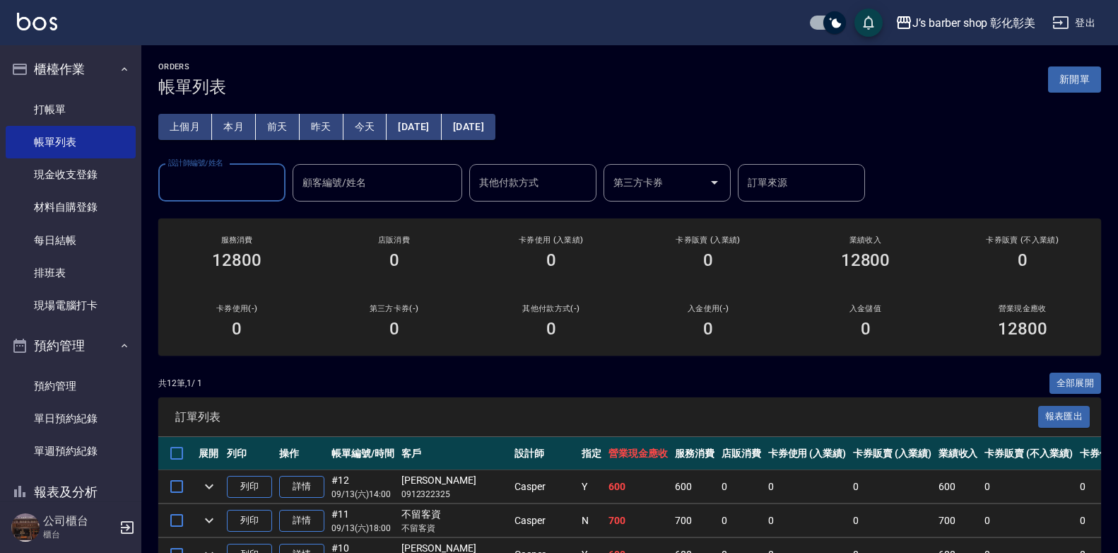
click at [240, 186] on input "設計師編號/姓名" at bounding box center [222, 182] width 114 height 25
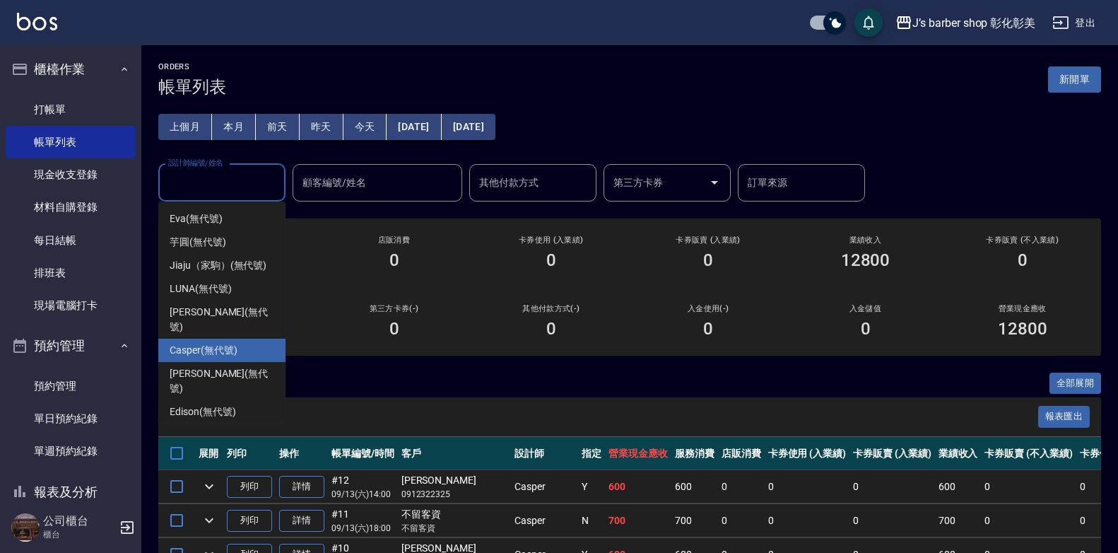
click at [210, 343] on span "Casper (無代號)" at bounding box center [203, 350] width 67 height 15
type input "Casper(無代號)"
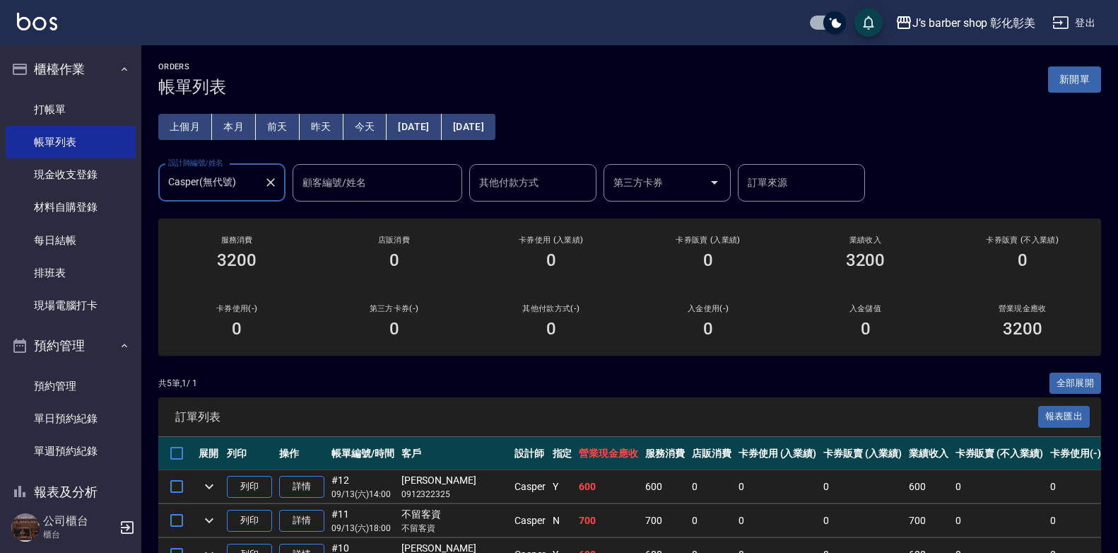
click at [270, 184] on icon "Clear" at bounding box center [271, 182] width 14 height 14
